Goal: Task Accomplishment & Management: Manage account settings

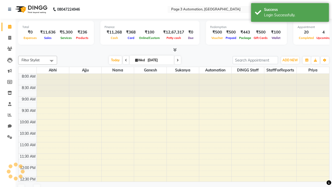
select select "en"
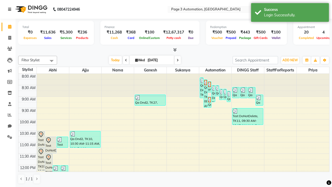
click at [11, 9] on icon at bounding box center [9, 10] width 3 height 4
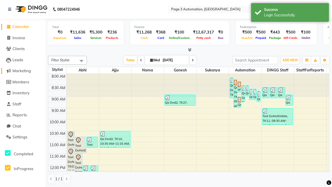
click at [23, 71] on span "Marketing" at bounding box center [21, 70] width 18 height 5
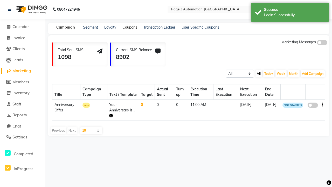
click at [130, 27] on link "Coupons" at bounding box center [129, 27] width 15 height 5
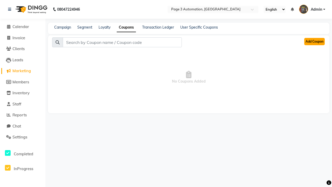
click at [314, 41] on button "Add Coupon" at bounding box center [314, 41] width 20 height 7
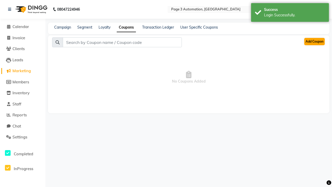
select select "ALL"
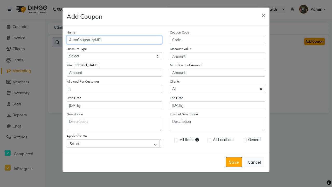
type input "AutoCoupon-qtMRl"
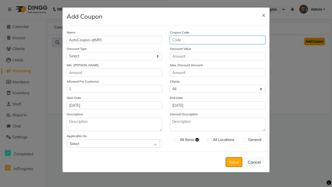
type input "AC-vBNu5"
select select "PERCENTAGE"
type input "AC-vBNu5"
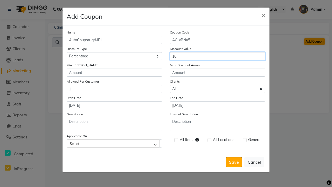
type input "10"
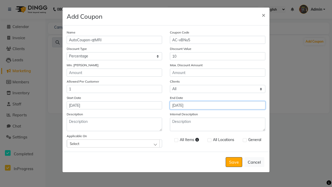
type input "[DATE]"
click at [114, 143] on div "Select" at bounding box center [113, 143] width 93 height 8
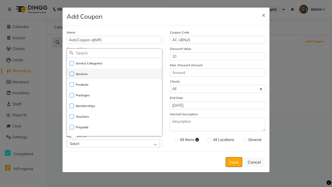
click at [114, 74] on li "Services" at bounding box center [114, 73] width 95 height 11
checkbox input "true"
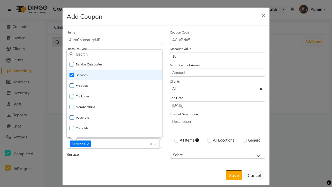
click at [114, 144] on div "Services" at bounding box center [111, 143] width 82 height 7
click at [176, 140] on label at bounding box center [176, 140] width 4 height 4
click at [176, 140] on input "checkbox" at bounding box center [175, 140] width 3 height 3
checkbox input "true"
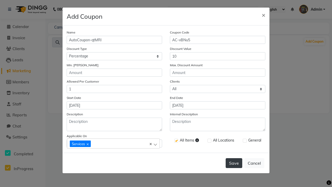
click at [244, 140] on label at bounding box center [245, 140] width 4 height 4
click at [244, 140] on input "checkbox" at bounding box center [244, 140] width 3 height 3
checkbox input "true"
click at [234, 163] on button "Save" at bounding box center [233, 163] width 17 height 10
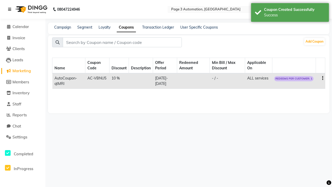
click at [290, 13] on div "Success" at bounding box center [294, 14] width 61 height 5
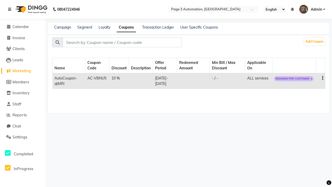
click at [11, 9] on icon at bounding box center [9, 10] width 3 height 4
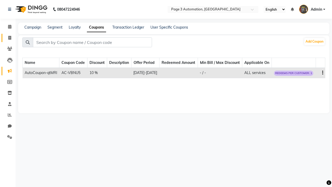
click at [8, 38] on span at bounding box center [9, 38] width 9 height 6
select select "service"
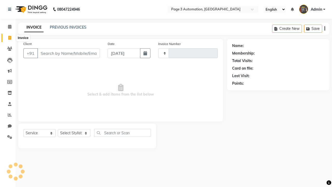
type input "8798"
select select "2774"
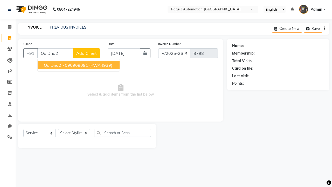
click at [79, 65] on ngb-highlight "7090909091" at bounding box center [75, 64] width 26 height 5
type input "7090909091"
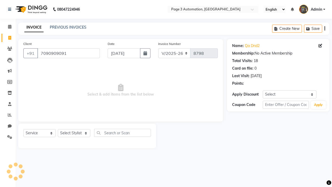
select select "1: Object"
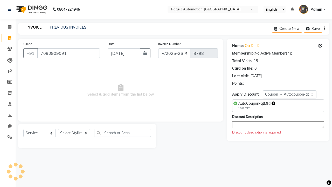
type textarea "Coupon applied by Automation"
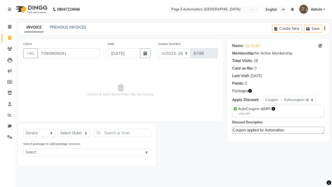
select select "71572"
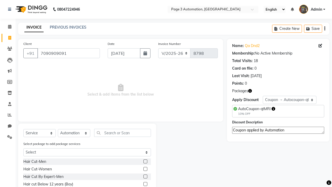
type textarea "Coupon applied by Automation"
click at [145, 184] on label at bounding box center [145, 184] width 4 height 4
click at [145, 184] on input "checkbox" at bounding box center [144, 183] width 3 height 3
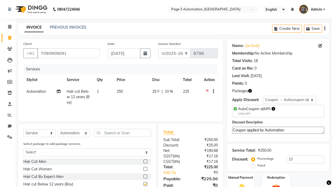
checkbox input "false"
click at [241, 177] on label "Manual Payment" at bounding box center [241, 177] width 26 height 5
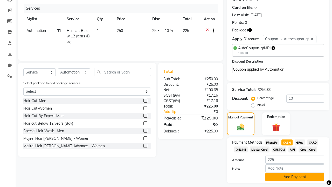
click at [294, 177] on button "Add Payment" at bounding box center [294, 177] width 59 height 8
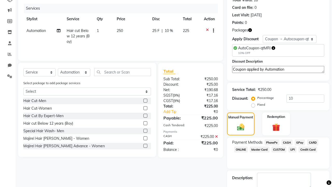
scroll to position [90, 0]
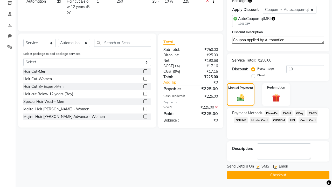
click at [258, 166] on label at bounding box center [258, 166] width 4 height 4
click at [258, 166] on input "checkbox" at bounding box center [257, 166] width 3 height 3
checkbox input "false"
click at [275, 166] on label at bounding box center [275, 166] width 4 height 4
click at [275, 166] on input "checkbox" at bounding box center [274, 166] width 3 height 3
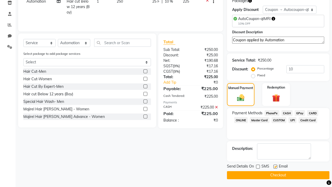
checkbox input "false"
click at [278, 175] on button "Checkout" at bounding box center [278, 175] width 102 height 8
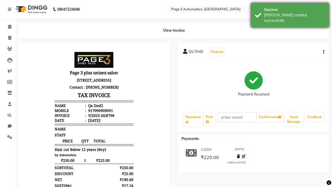
click at [290, 13] on div "[PERSON_NAME] created successfully." at bounding box center [294, 17] width 61 height 11
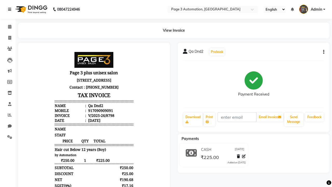
click at [11, 9] on icon at bounding box center [9, 10] width 3 height 4
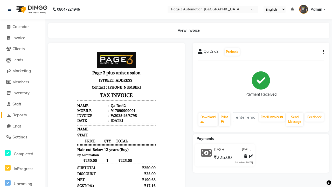
click at [23, 115] on span "Reports" at bounding box center [19, 114] width 14 height 5
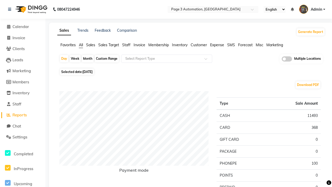
type input "Coupon Collection"
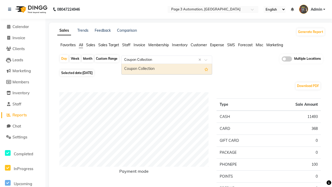
click at [167, 69] on div "Coupon Collection" at bounding box center [167, 69] width 90 height 10
select select "full_report"
select select "csv"
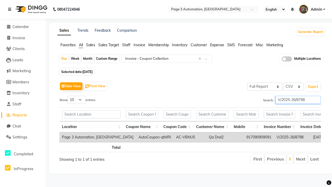
type input "V/2025-26/8798"
click at [11, 9] on icon at bounding box center [9, 10] width 3 height 4
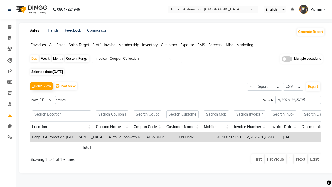
click at [8, 71] on icon at bounding box center [10, 71] width 4 height 4
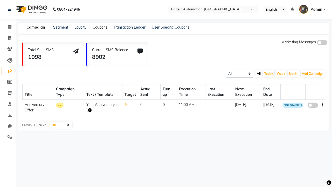
click at [100, 27] on link "Coupons" at bounding box center [100, 27] width 15 height 5
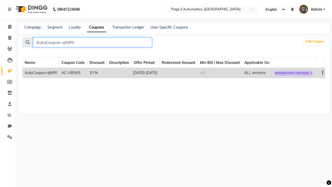
type input "AutoCoupon-qtMRl"
click at [322, 73] on icon "button" at bounding box center [322, 73] width 1 height 0
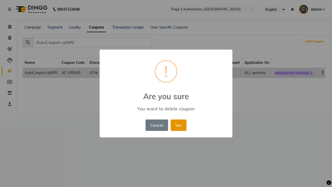
click at [178, 125] on button "Yes" at bounding box center [179, 124] width 16 height 11
